Goal: Find specific page/section: Find specific page/section

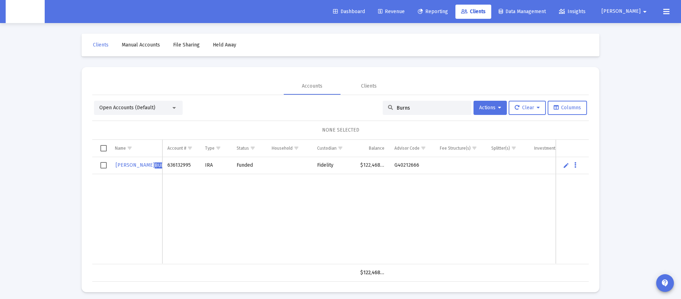
click at [403, 109] on input "Burns" at bounding box center [432, 108] width 70 height 6
type input "b"
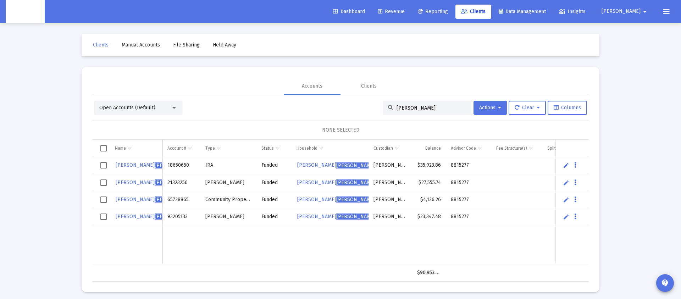
click at [401, 105] on input "[PERSON_NAME]" at bounding box center [432, 108] width 70 height 6
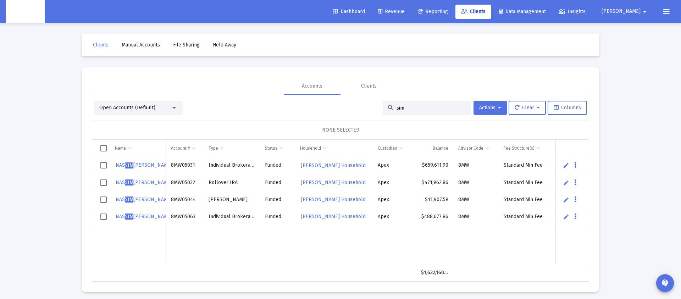
scroll to position [4, 0]
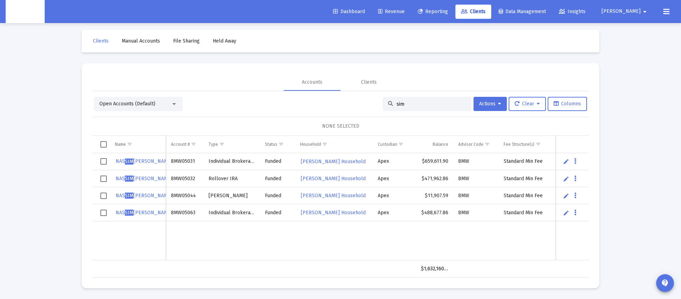
click at [397, 104] on input "sim" at bounding box center [432, 104] width 70 height 6
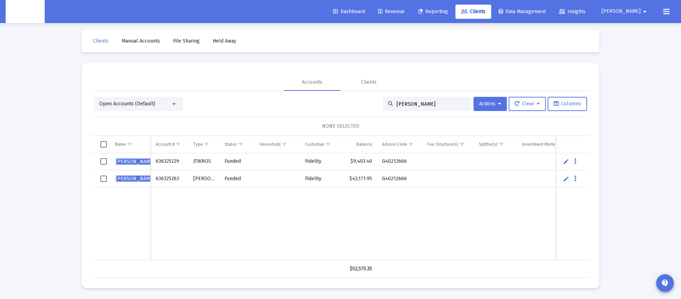
click at [402, 103] on input "[PERSON_NAME]" at bounding box center [432, 104] width 70 height 6
click at [402, 103] on input "[PERSON_NAME]" at bounding box center [432, 105] width 70 height 6
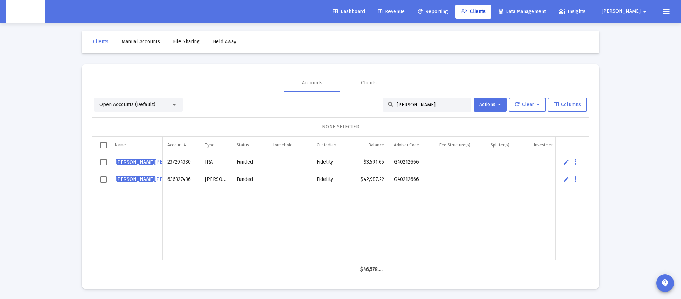
click at [401, 105] on input "[PERSON_NAME]" at bounding box center [432, 105] width 70 height 6
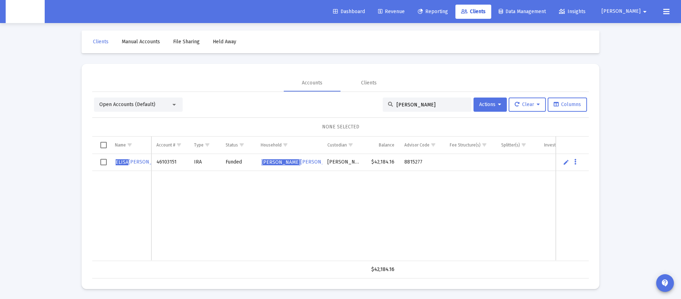
click at [397, 105] on input "[PERSON_NAME]" at bounding box center [432, 105] width 70 height 6
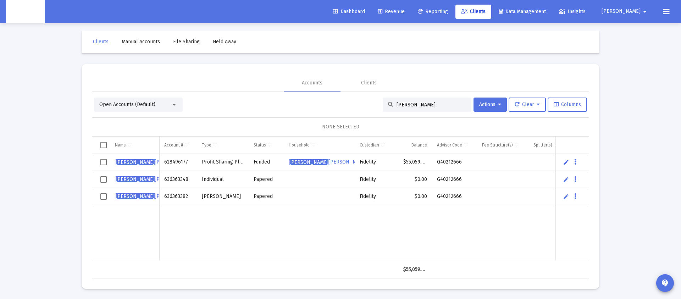
click at [403, 104] on input "[PERSON_NAME]" at bounding box center [432, 105] width 70 height 6
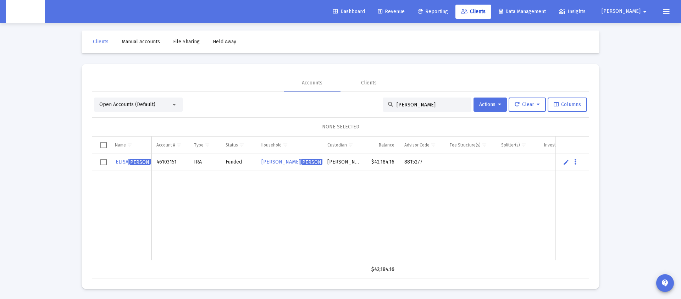
click at [397, 105] on input "[PERSON_NAME]" at bounding box center [432, 105] width 70 height 6
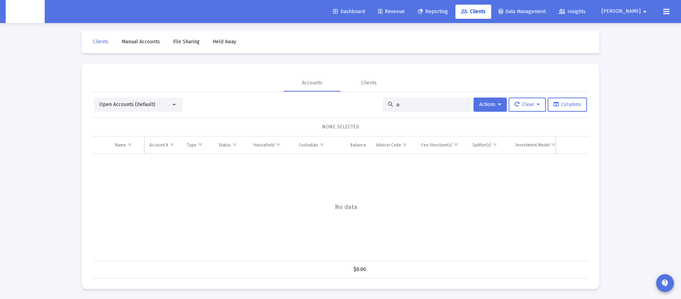
scroll to position [0, 0]
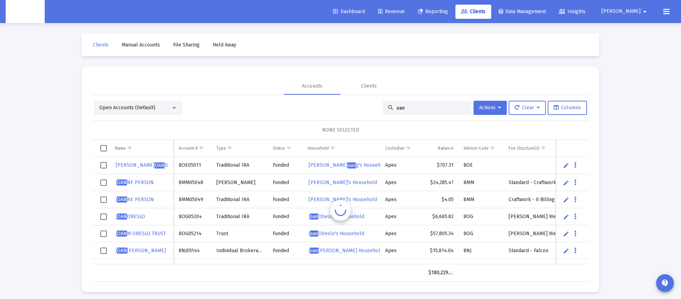
type input "k"
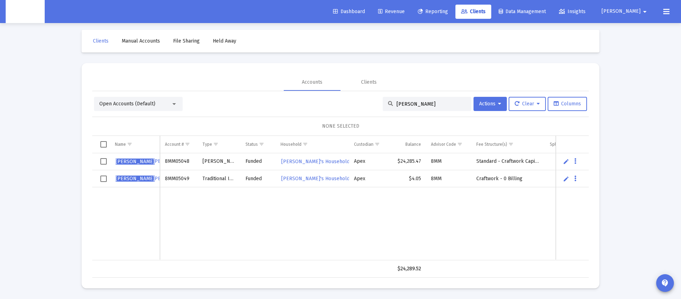
click at [402, 106] on input "[PERSON_NAME]" at bounding box center [432, 104] width 70 height 6
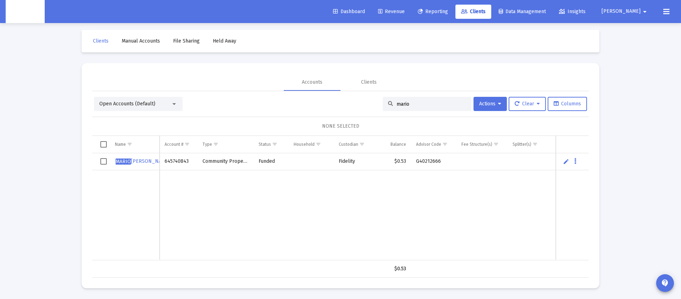
click at [400, 105] on input "mario" at bounding box center [432, 104] width 70 height 6
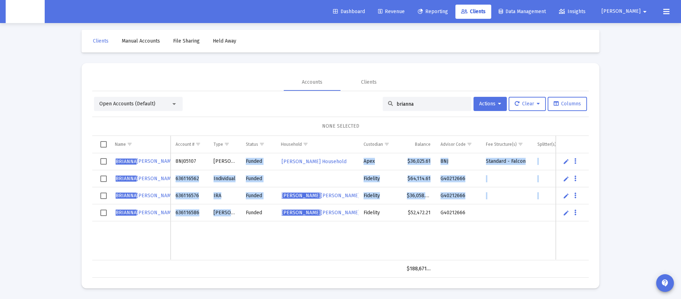
drag, startPoint x: 216, startPoint y: 183, endPoint x: 209, endPoint y: 170, distance: 15.7
click at [209, 170] on tbody "[PERSON_NAME] 8NJ05107 [PERSON_NAME] Funded [PERSON_NAME] Household Apex $36,02…" at bounding box center [378, 206] width 573 height 107
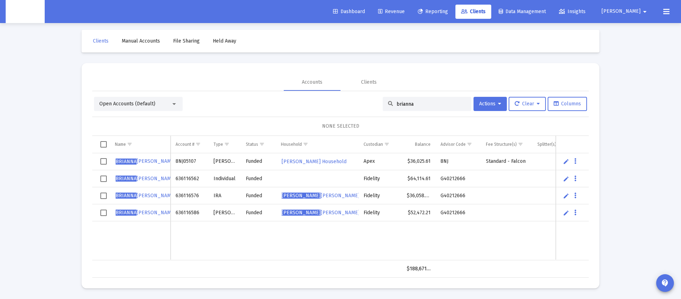
click at [405, 103] on input "brianna" at bounding box center [432, 104] width 70 height 6
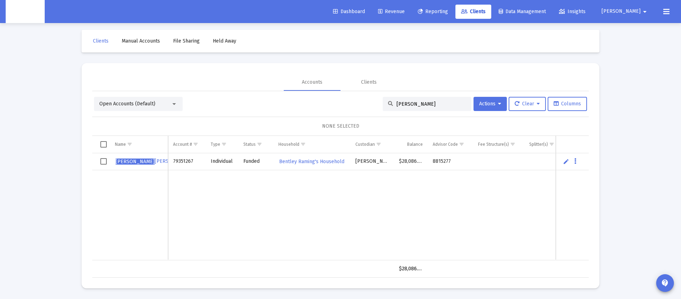
type input "[PERSON_NAME]"
click at [296, 187] on td "Data grid" at bounding box center [312, 215] width 77 height 90
click at [286, 162] on span "Bentley Raming's Household" at bounding box center [311, 162] width 65 height 6
click at [303, 143] on span "Show filter options for column 'Household'" at bounding box center [302, 144] width 5 height 5
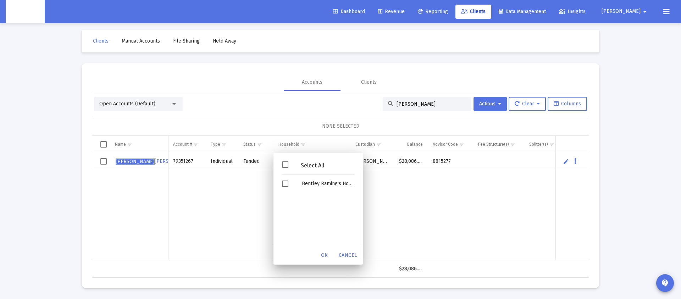
click at [399, 104] on input "[PERSON_NAME]" at bounding box center [432, 104] width 70 height 6
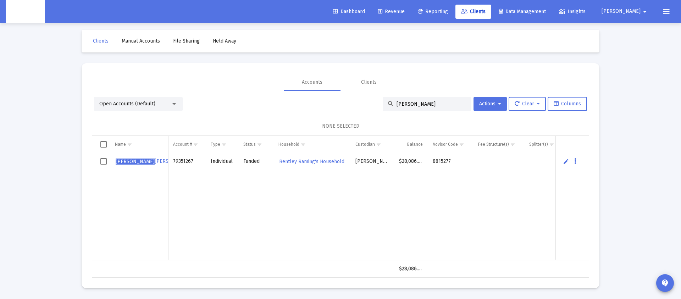
click at [399, 104] on input "[PERSON_NAME]" at bounding box center [432, 104] width 70 height 6
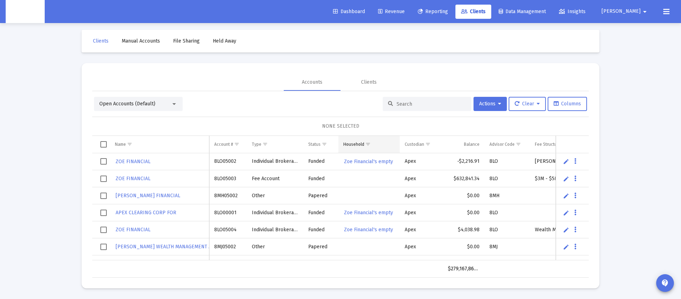
click at [360, 142] on div "Household" at bounding box center [353, 145] width 21 height 6
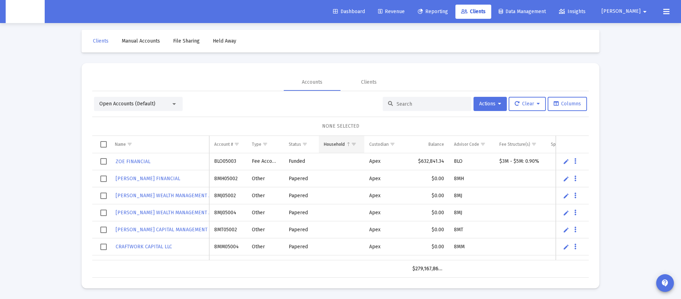
click at [354, 143] on span "Show filter options for column 'Household'" at bounding box center [353, 144] width 5 height 5
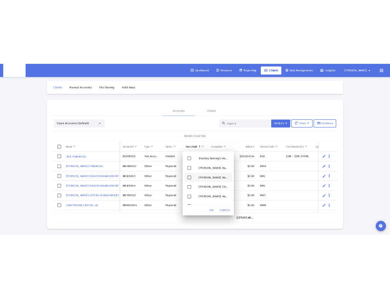
scroll to position [2095, 0]
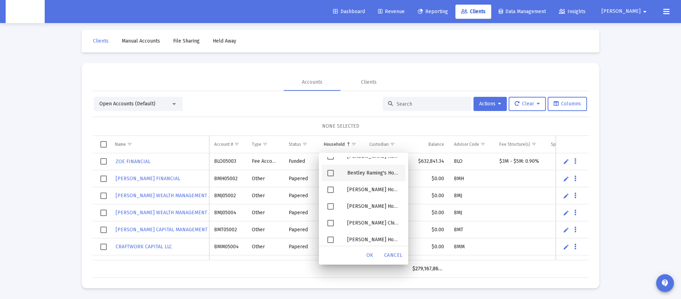
click at [326, 173] on div "Filter options" at bounding box center [332, 173] width 20 height 17
click at [370, 254] on span "OK" at bounding box center [369, 255] width 7 height 6
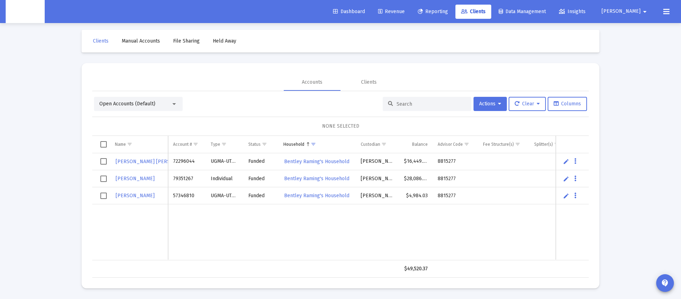
click at [403, 104] on input at bounding box center [432, 104] width 70 height 6
paste input "[PERSON_NAME]"
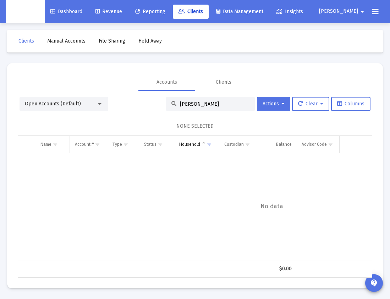
click at [202, 104] on input "[PERSON_NAME]" at bounding box center [215, 104] width 70 height 6
type input "[PERSON_NAME]"
click at [214, 102] on input "[PERSON_NAME]" at bounding box center [215, 104] width 70 height 6
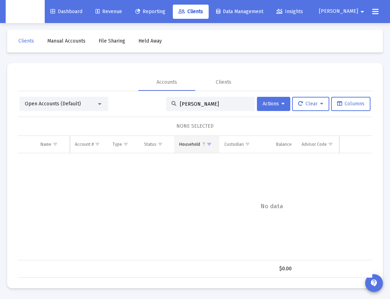
click at [209, 147] on span "Show filter options for column 'Household'" at bounding box center [208, 144] width 5 height 5
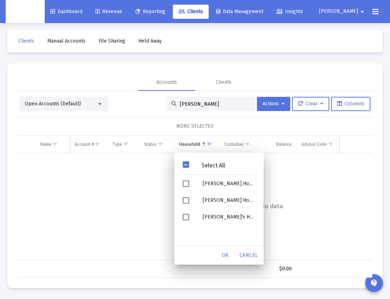
click at [190, 164] on div "Select All" at bounding box center [213, 165] width 48 height 6
click at [226, 253] on span "OK" at bounding box center [225, 255] width 7 height 6
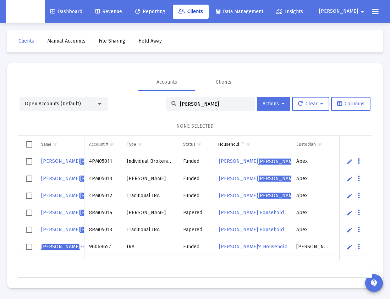
click at [194, 107] on div "[PERSON_NAME]" at bounding box center [210, 104] width 89 height 14
click at [183, 106] on input "[PERSON_NAME]" at bounding box center [215, 104] width 70 height 6
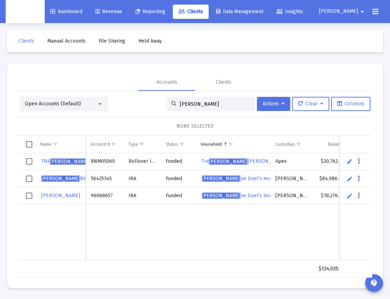
scroll to position [0, 0]
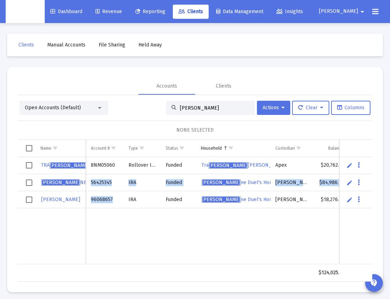
drag, startPoint x: 115, startPoint y: 200, endPoint x: 123, endPoint y: 203, distance: 8.0
click at [92, 180] on tbody "TRA [PERSON_NAME] 8NM05060 Rollover IRA Funded Tra [PERSON_NAME] Household Apex…" at bounding box center [298, 210] width 560 height 107
click at [133, 214] on td "Data grid" at bounding box center [141, 236] width 37 height 56
click at [180, 109] on input "[PERSON_NAME]" at bounding box center [215, 108] width 70 height 6
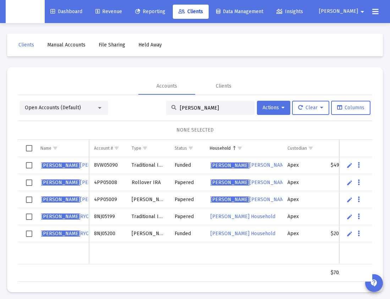
scroll to position [4, 0]
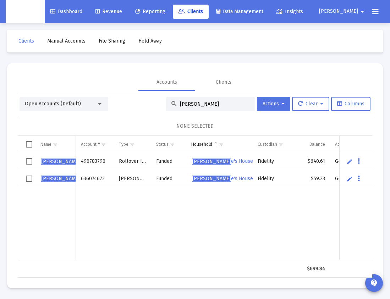
click at [184, 100] on div "[PERSON_NAME]" at bounding box center [210, 104] width 89 height 14
click at [188, 103] on input "[PERSON_NAME]" at bounding box center [215, 104] width 70 height 6
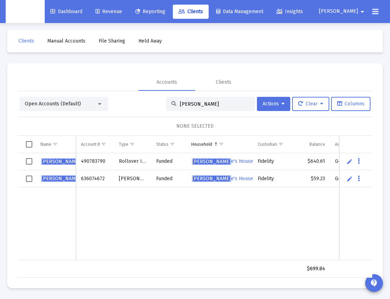
click at [188, 103] on input "[PERSON_NAME]" at bounding box center [215, 104] width 70 height 6
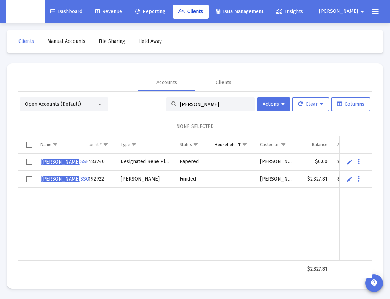
scroll to position [0, 81]
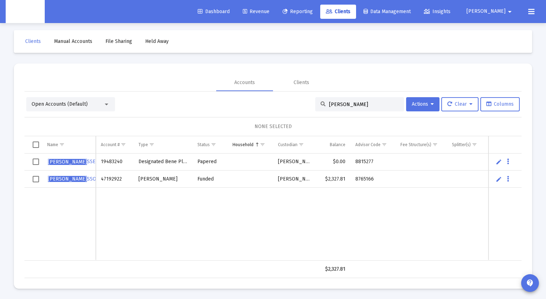
click at [346, 104] on input "[PERSON_NAME]" at bounding box center [364, 104] width 70 height 6
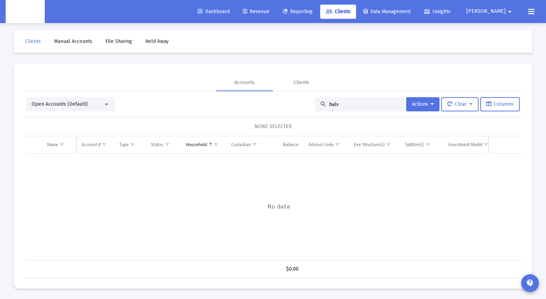
click at [329, 105] on input "halv" at bounding box center [364, 104] width 70 height 6
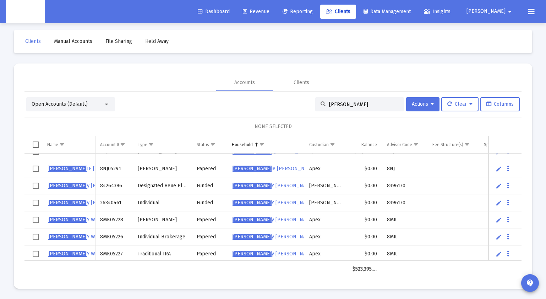
scroll to position [382, 0]
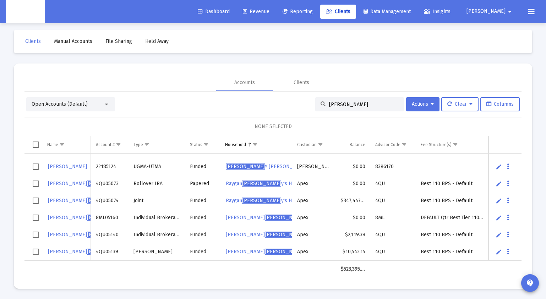
click at [329, 105] on input "[PERSON_NAME]" at bounding box center [364, 104] width 70 height 6
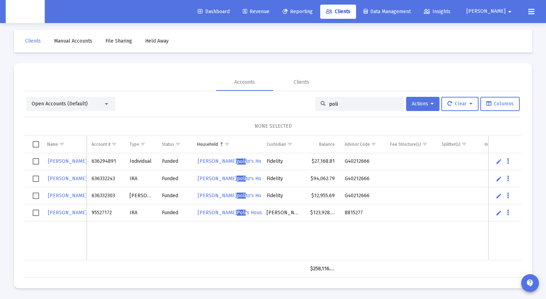
click at [332, 106] on input "poli" at bounding box center [364, 104] width 70 height 6
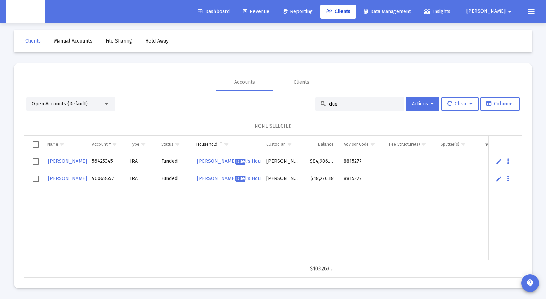
click at [340, 107] on div "due" at bounding box center [359, 104] width 89 height 14
click at [339, 103] on input "due" at bounding box center [364, 104] width 70 height 6
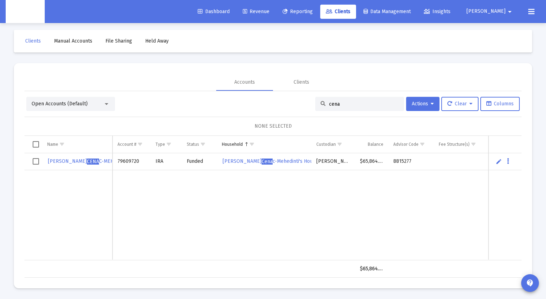
click at [344, 105] on input "cena" at bounding box center [364, 104] width 70 height 6
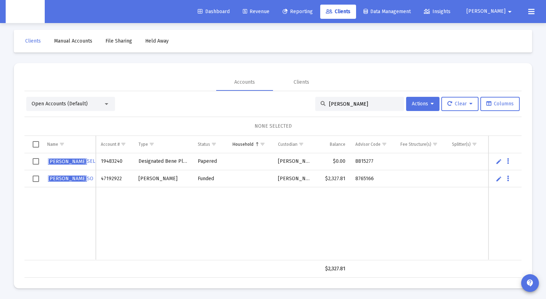
click at [340, 105] on input "[PERSON_NAME]" at bounding box center [364, 104] width 70 height 6
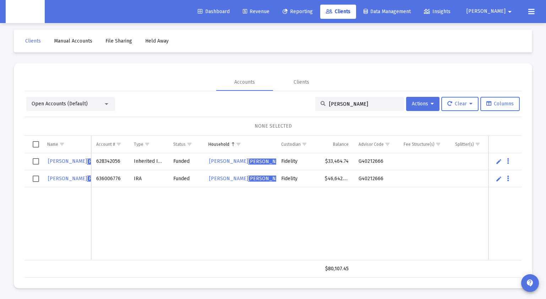
click at [332, 104] on input "[PERSON_NAME]" at bounding box center [364, 104] width 70 height 6
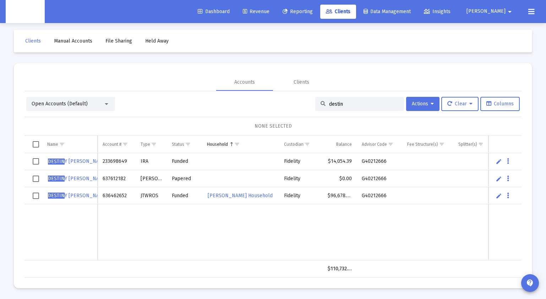
click at [331, 103] on input "destin" at bounding box center [364, 104] width 70 height 6
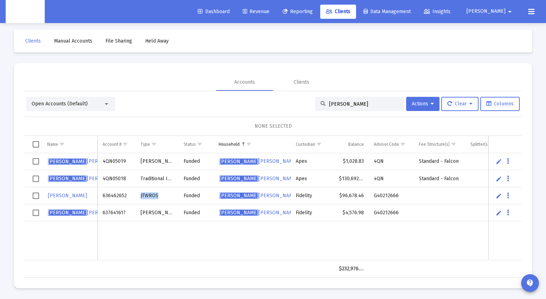
drag, startPoint x: 167, startPoint y: 196, endPoint x: 176, endPoint y: 197, distance: 8.6
click at [176, 197] on td "JTWROS" at bounding box center [157, 195] width 43 height 17
click at [337, 107] on div "[PERSON_NAME]" at bounding box center [359, 104] width 89 height 14
click at [336, 106] on input "[PERSON_NAME]" at bounding box center [364, 104] width 70 height 6
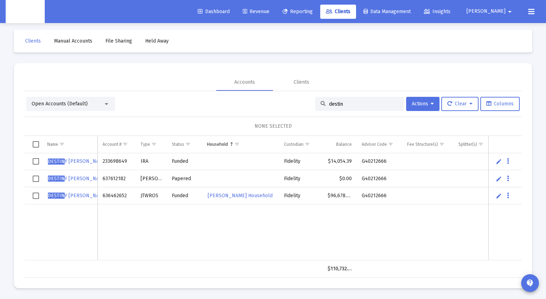
click at [330, 101] on input "destin" at bounding box center [364, 104] width 70 height 6
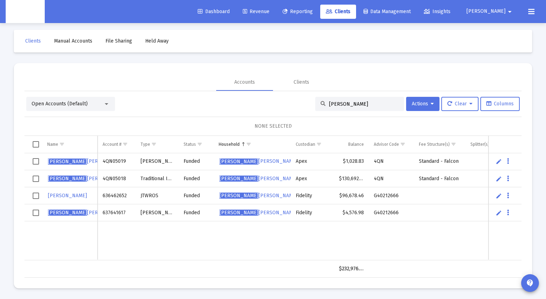
click at [325, 108] on div "[PERSON_NAME]" at bounding box center [359, 104] width 89 height 14
click at [327, 107] on div "[PERSON_NAME]" at bounding box center [359, 104] width 89 height 14
click at [329, 106] on input "[PERSON_NAME]" at bounding box center [364, 104] width 70 height 6
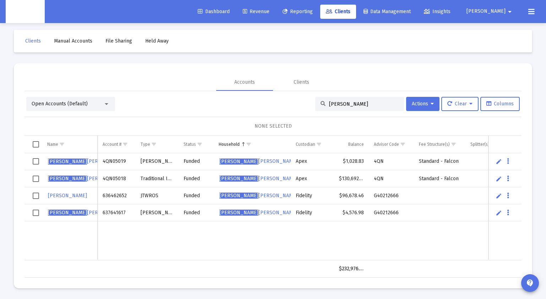
click at [346, 101] on input "[PERSON_NAME]" at bounding box center [364, 104] width 70 height 6
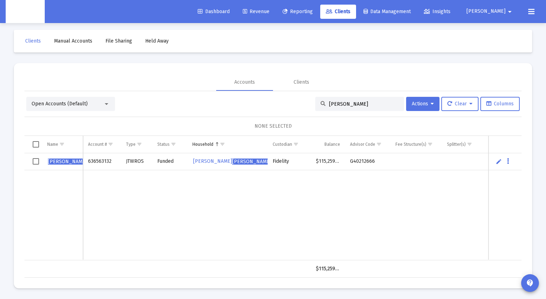
click at [136, 162] on td "JTWROS" at bounding box center [137, 161] width 32 height 17
click at [333, 105] on input "[PERSON_NAME]" at bounding box center [364, 104] width 70 height 6
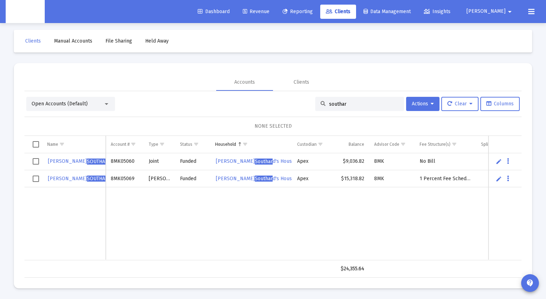
type input "southar"
